Goal: Task Accomplishment & Management: Use online tool/utility

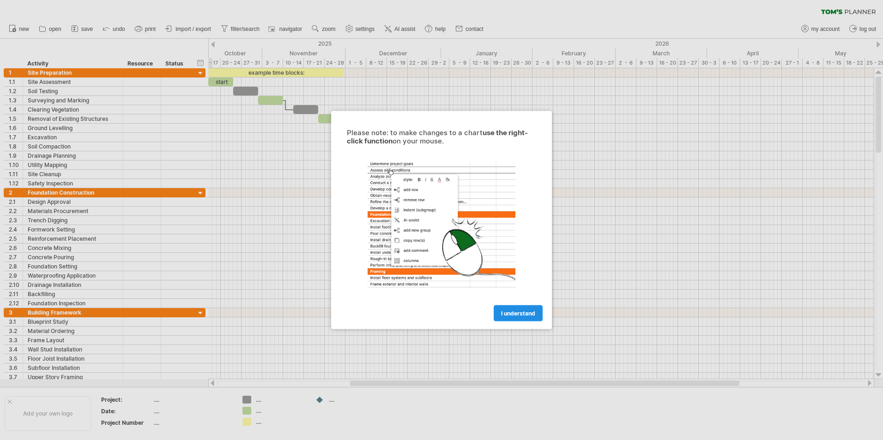
click at [517, 313] on span "I understand" at bounding box center [518, 313] width 34 height 7
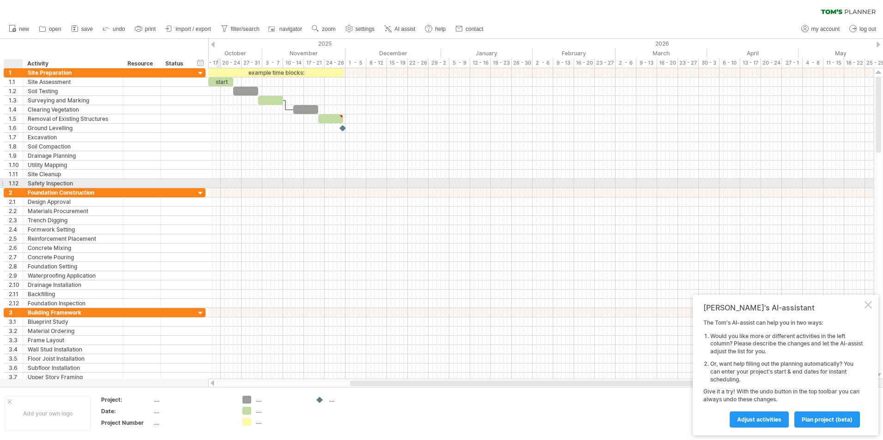
click at [18, 179] on div "1.12" at bounding box center [16, 183] width 14 height 9
click at [814, 424] on link "plan project (beta)" at bounding box center [827, 420] width 66 height 16
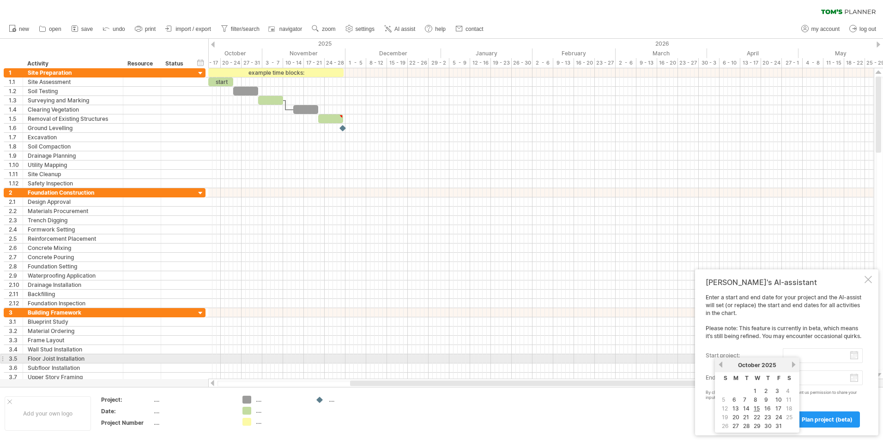
click at [814, 358] on input "start project:" at bounding box center [823, 356] width 80 height 15
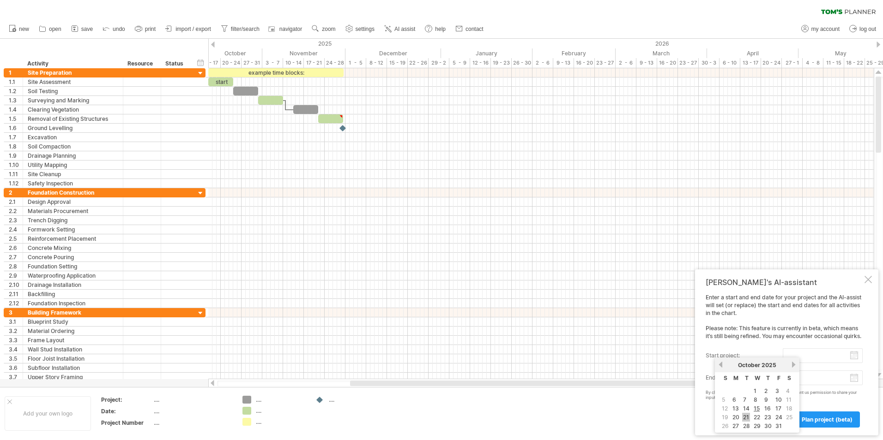
click at [748, 416] on link "21" at bounding box center [746, 417] width 8 height 9
type input "********"
click at [819, 421] on span "plan project (beta)" at bounding box center [827, 419] width 51 height 7
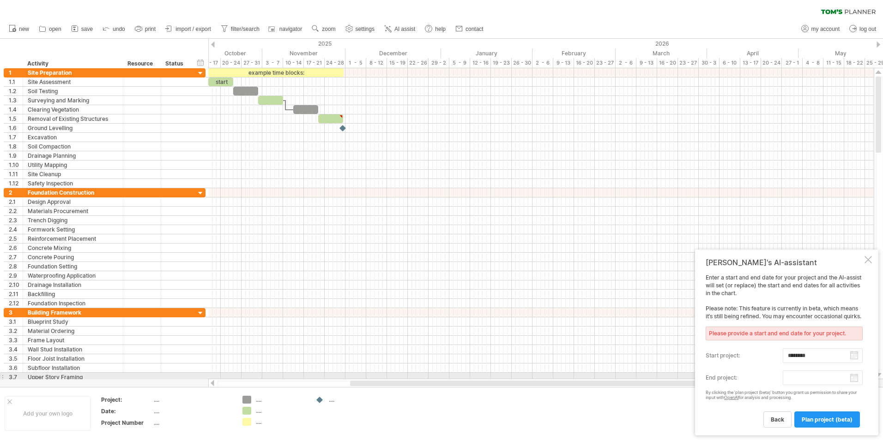
click at [850, 378] on body "progress(100%) Trying to reach [DOMAIN_NAME] Connected again... 0% clear filter…" at bounding box center [441, 221] width 883 height 442
click at [877, 366] on link "next" at bounding box center [878, 366] width 7 height 7
click at [877, 366] on link "next" at bounding box center [877, 366] width 7 height 7
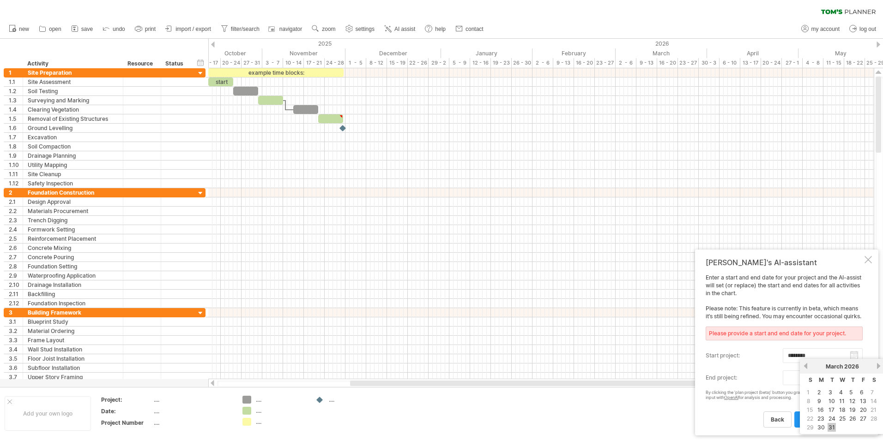
click at [832, 425] on link "31" at bounding box center [831, 427] width 8 height 9
type input "********"
click at [826, 422] on span "plan project (beta)" at bounding box center [827, 419] width 51 height 7
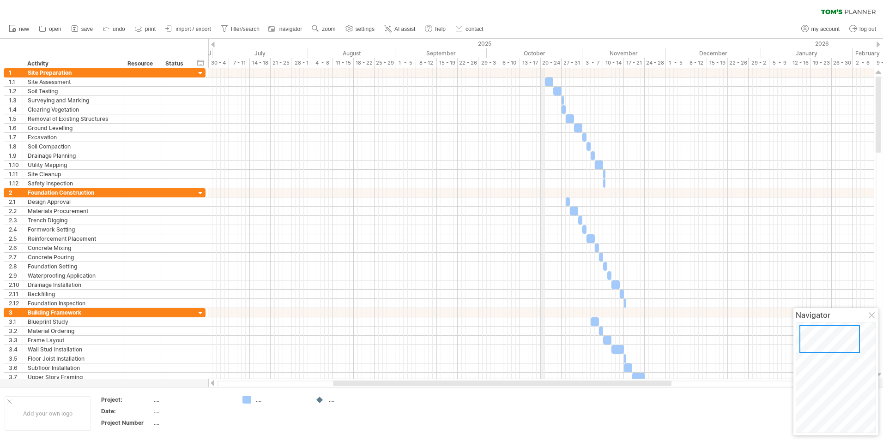
drag, startPoint x: 213, startPoint y: 45, endPoint x: 541, endPoint y: 62, distance: 328.3
click at [541, 62] on div "Trying to reach [DOMAIN_NAME] Connected again... 0% clear filter new 1" at bounding box center [441, 220] width 883 height 440
click at [202, 74] on div at bounding box center [200, 73] width 9 height 9
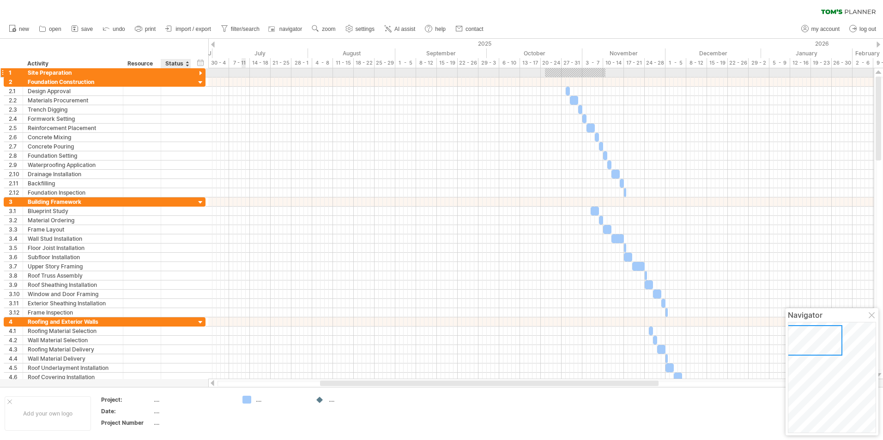
click at [202, 74] on div at bounding box center [200, 73] width 9 height 9
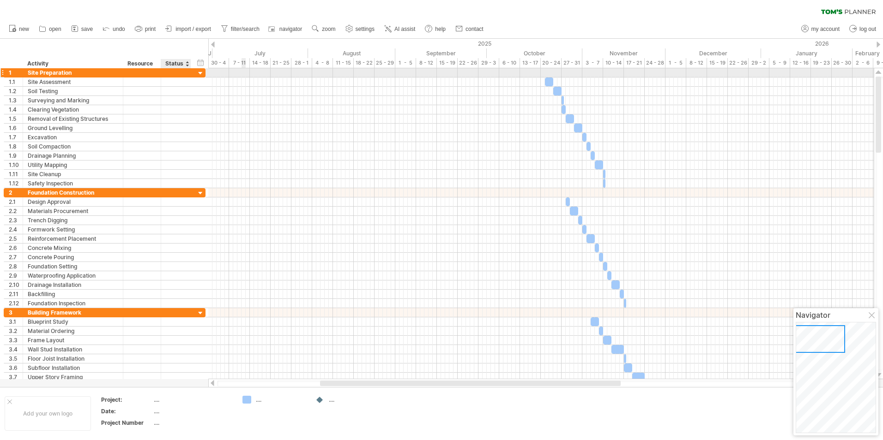
click at [202, 74] on div at bounding box center [200, 73] width 9 height 9
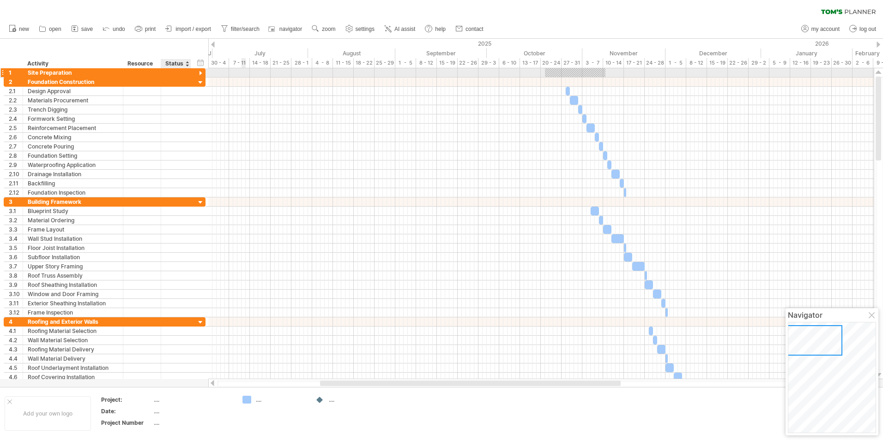
click at [202, 74] on div at bounding box center [200, 73] width 9 height 9
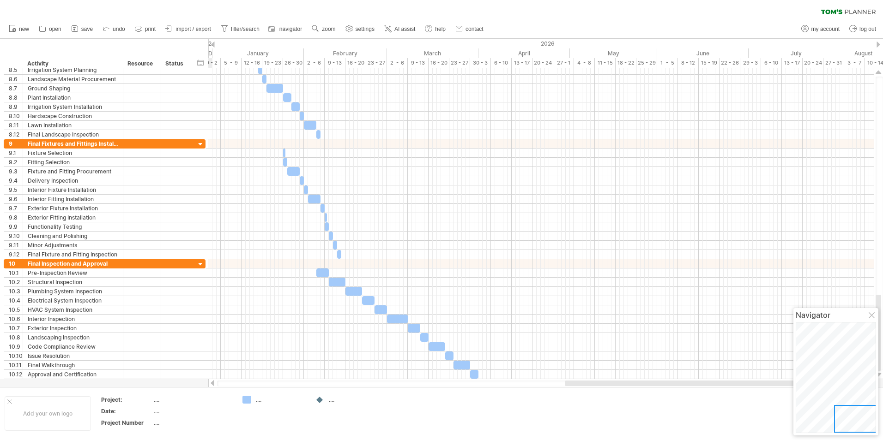
drag, startPoint x: 385, startPoint y: 383, endPoint x: 702, endPoint y: 394, distance: 317.4
click at [702, 394] on div "Trying to reach [DOMAIN_NAME] Connected again... 0% clear filter new 1" at bounding box center [441, 220] width 883 height 440
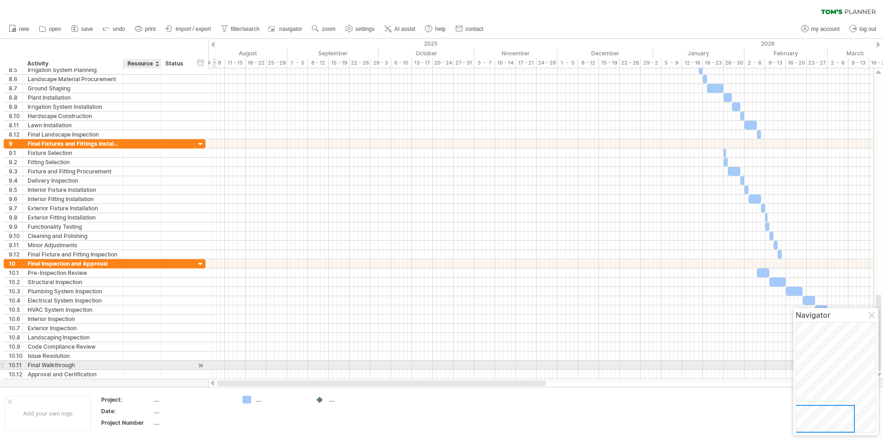
drag, startPoint x: 501, startPoint y: 385, endPoint x: 141, endPoint y: 365, distance: 360.2
click at [141, 365] on div "Trying to reach [DOMAIN_NAME] Connected again... 0% clear filter new 1" at bounding box center [441, 220] width 883 height 440
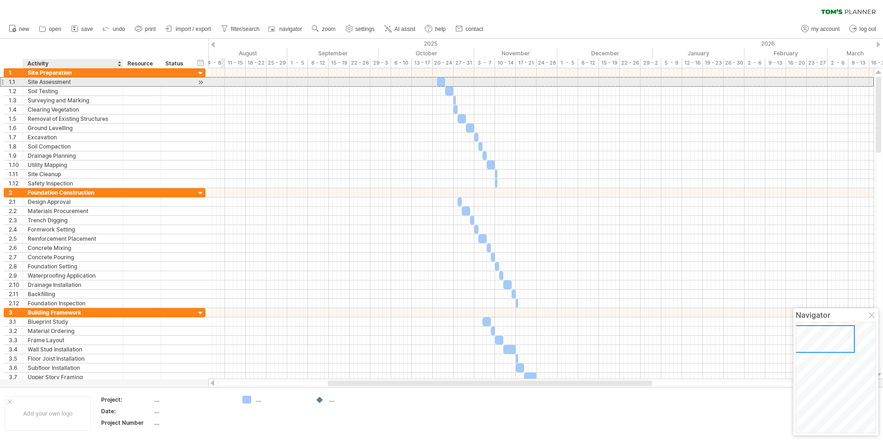
click at [78, 82] on div "Site Assessment" at bounding box center [73, 82] width 90 height 9
click at [82, 82] on input "**********" at bounding box center [73, 82] width 90 height 9
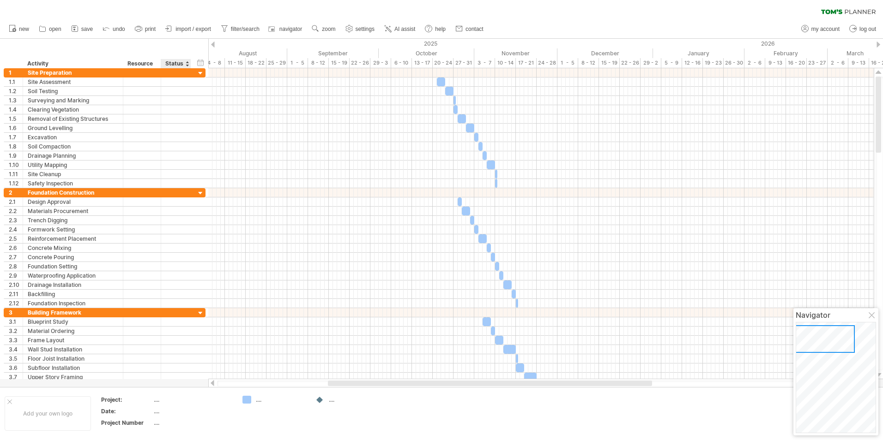
click at [181, 64] on div "Status" at bounding box center [175, 63] width 20 height 9
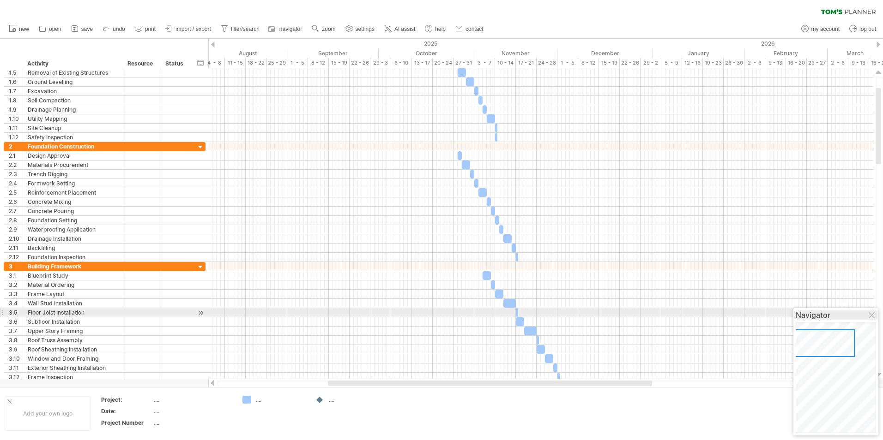
click at [876, 313] on div "Navigator" at bounding box center [836, 315] width 80 height 9
click at [872, 321] on div "Navigator" at bounding box center [835, 371] width 85 height 127
click at [872, 317] on div at bounding box center [872, 316] width 7 height 7
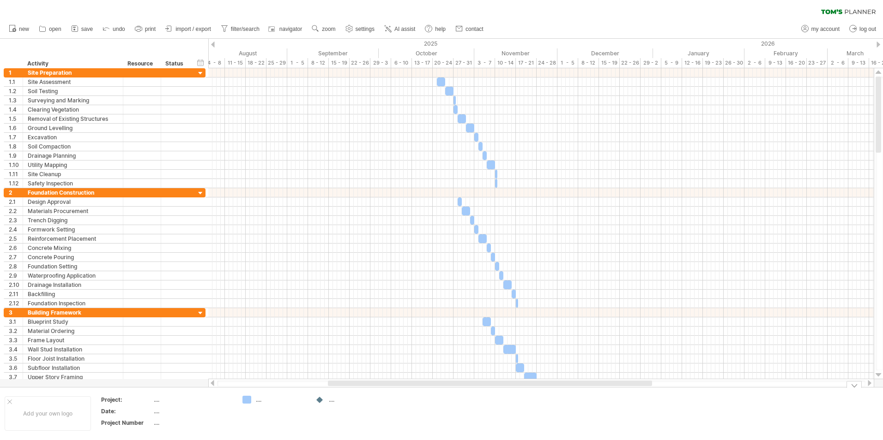
click at [249, 402] on div "Trying to reach [DOMAIN_NAME] Connected again... 0% clear filter new 1" at bounding box center [441, 220] width 883 height 440
click at [322, 400] on div at bounding box center [319, 400] width 9 height 9
click at [320, 401] on div at bounding box center [319, 400] width 9 height 9
click at [333, 401] on div "...." at bounding box center [354, 400] width 50 height 8
click at [393, 32] on link "AI assist" at bounding box center [400, 29] width 36 height 12
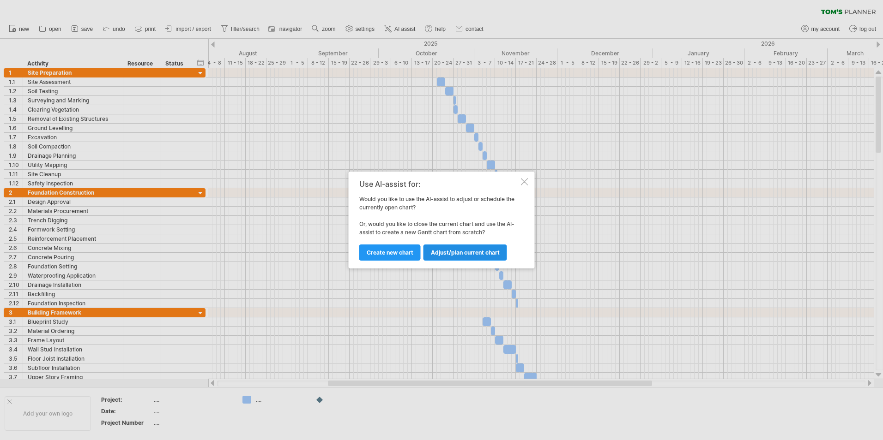
click at [460, 254] on span "Adjust/plan current chart" at bounding box center [465, 252] width 69 height 7
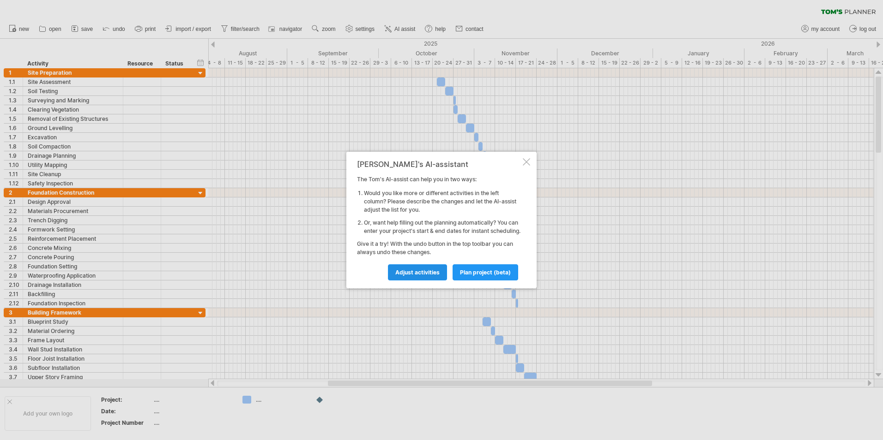
click at [422, 276] on span "Adjust activities" at bounding box center [417, 272] width 44 height 7
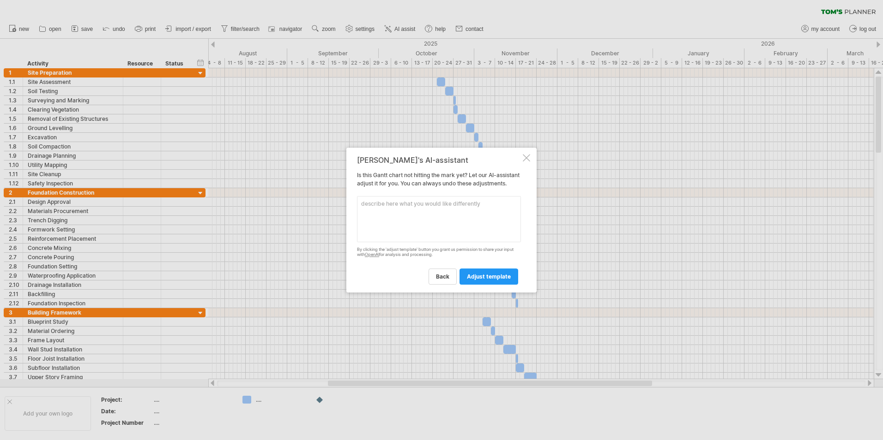
click at [428, 213] on textarea at bounding box center [439, 219] width 164 height 46
click at [492, 208] on textarea "[PERSON_NAME] is drobneck concrete, excavation is" at bounding box center [439, 219] width 164 height 46
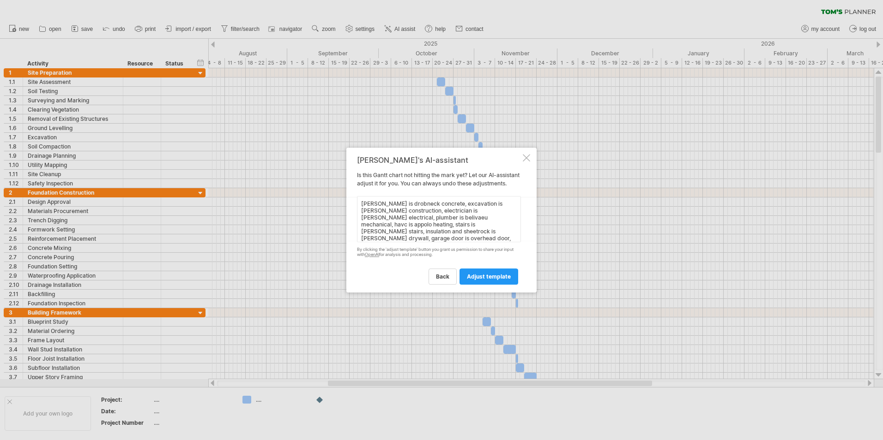
scroll to position [0, 0]
drag, startPoint x: 500, startPoint y: 235, endPoint x: 509, endPoint y: 238, distance: 9.3
type textarea "[PERSON_NAME] is drobneck concrete, excavation is [PERSON_NAME] construction, e…"
click at [499, 280] on span "adjust template" at bounding box center [489, 276] width 44 height 7
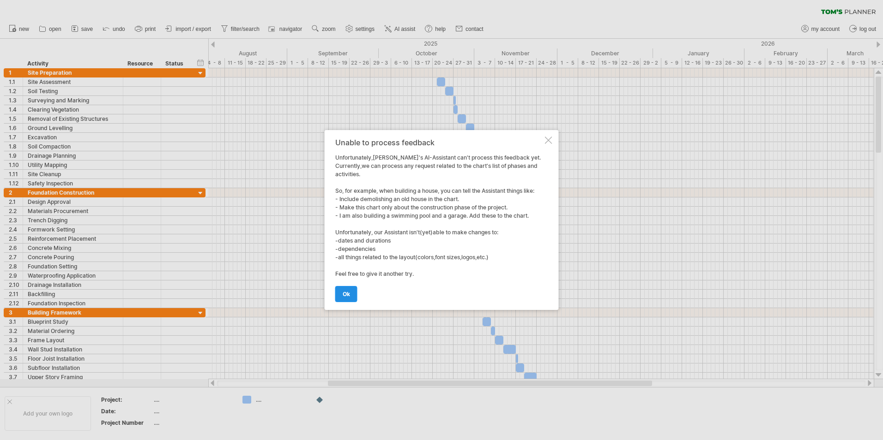
click at [352, 296] on link "ok" at bounding box center [346, 294] width 22 height 16
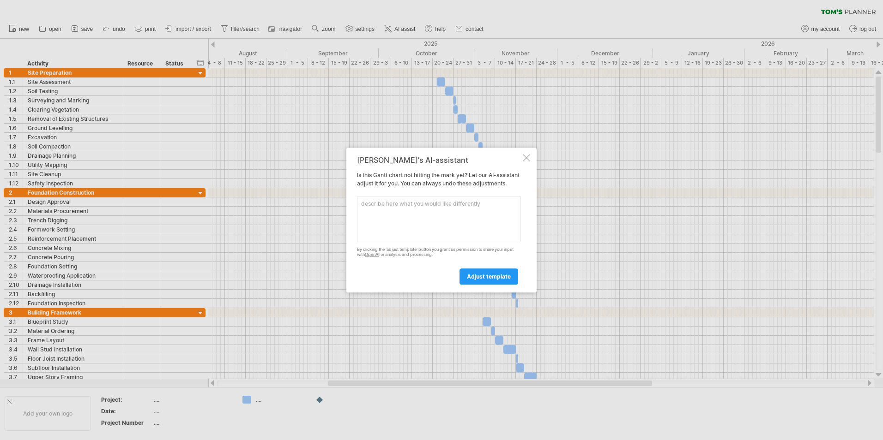
click at [175, 52] on div at bounding box center [441, 220] width 883 height 440
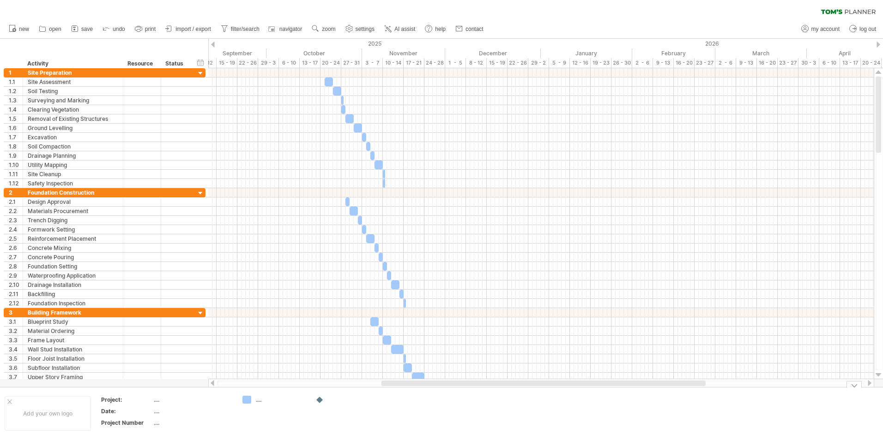
drag, startPoint x: 355, startPoint y: 384, endPoint x: 408, endPoint y: 387, distance: 53.2
click at [408, 387] on div "Trying to reach [DOMAIN_NAME] Connected again... 0% clear filter new 1" at bounding box center [441, 220] width 883 height 440
